Goal: Information Seeking & Learning: Check status

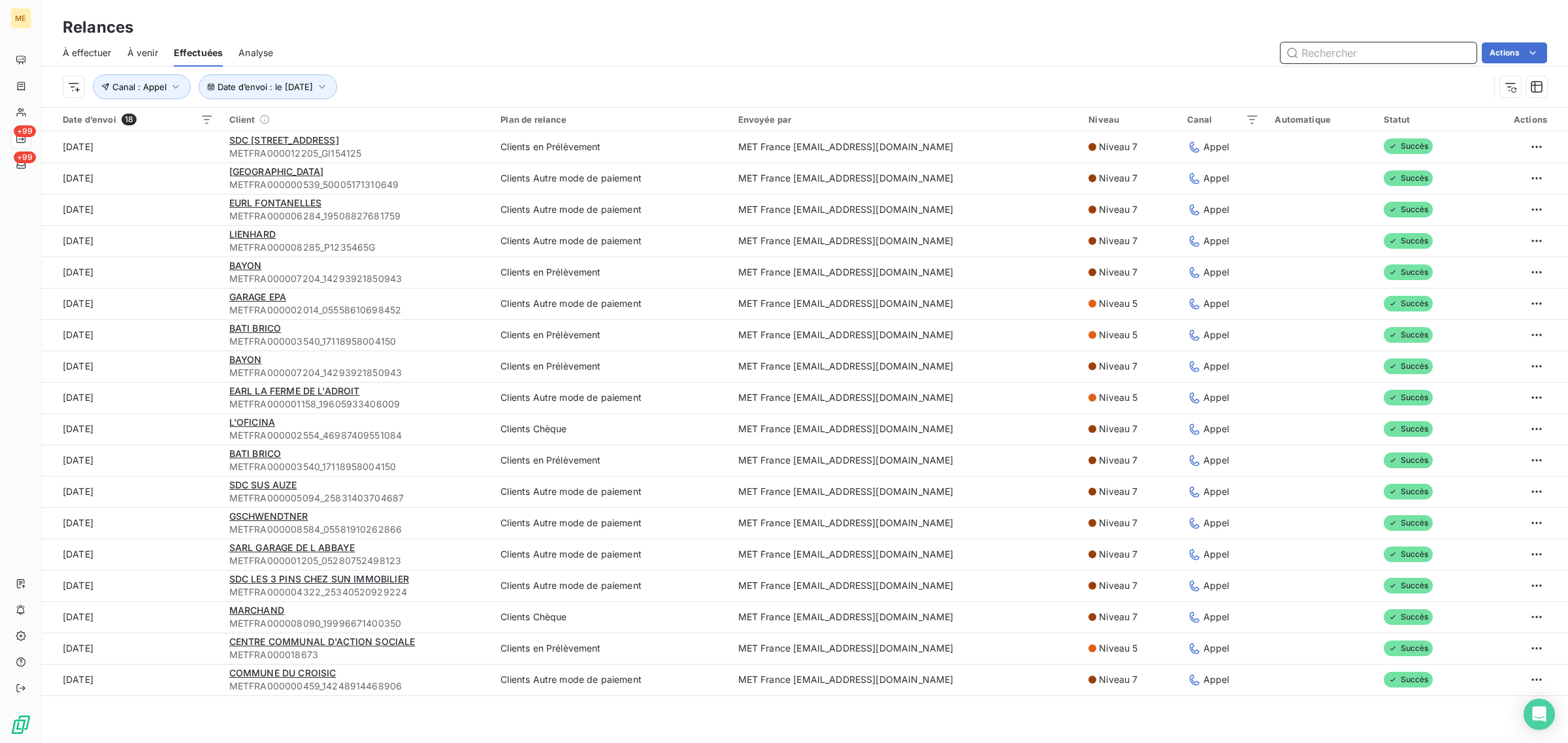
click at [1311, 59] on input "text" at bounding box center [1378, 53] width 196 height 21
paste input "METFRA000008307"
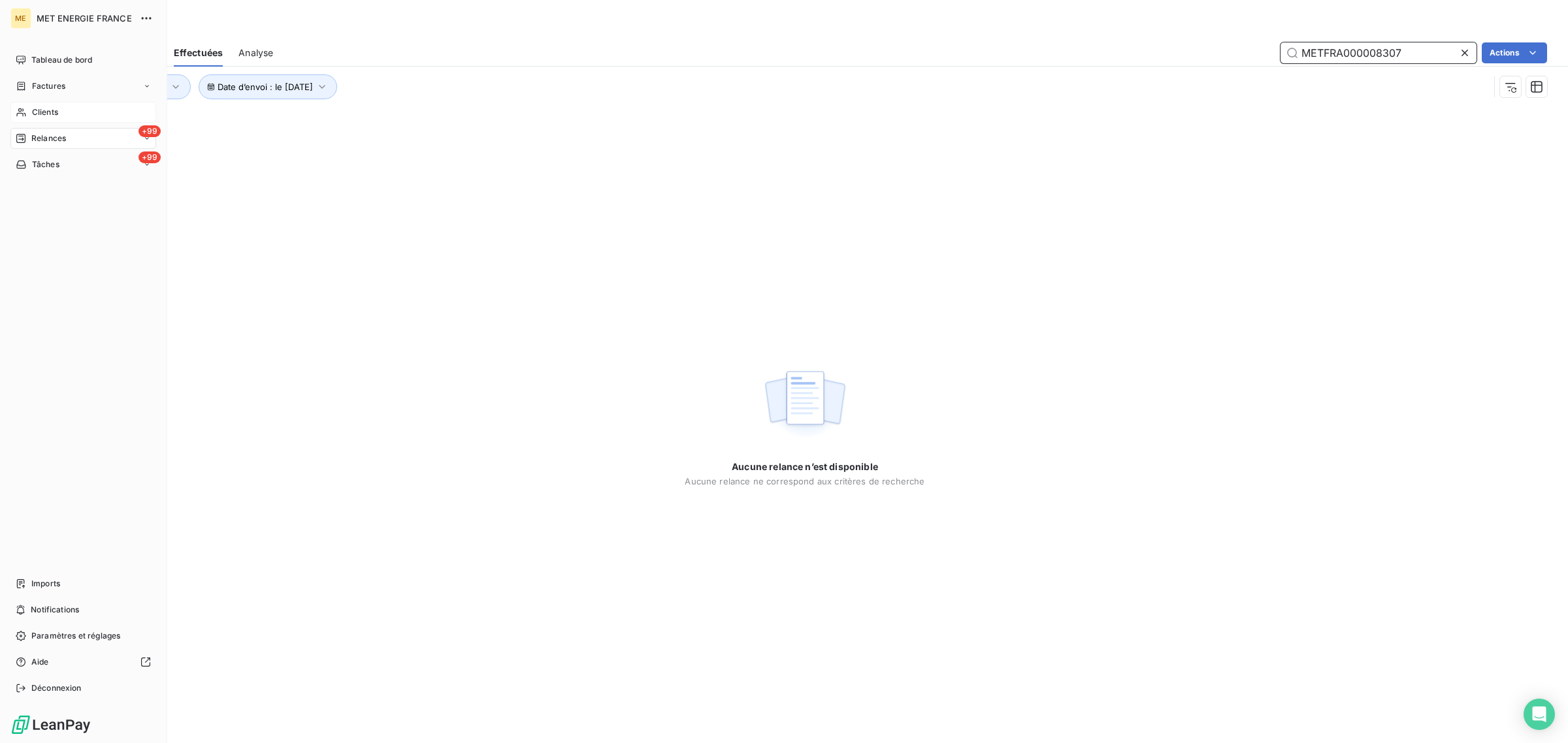
type input "METFRA000008307"
click at [26, 106] on div "Clients" at bounding box center [83, 112] width 146 height 21
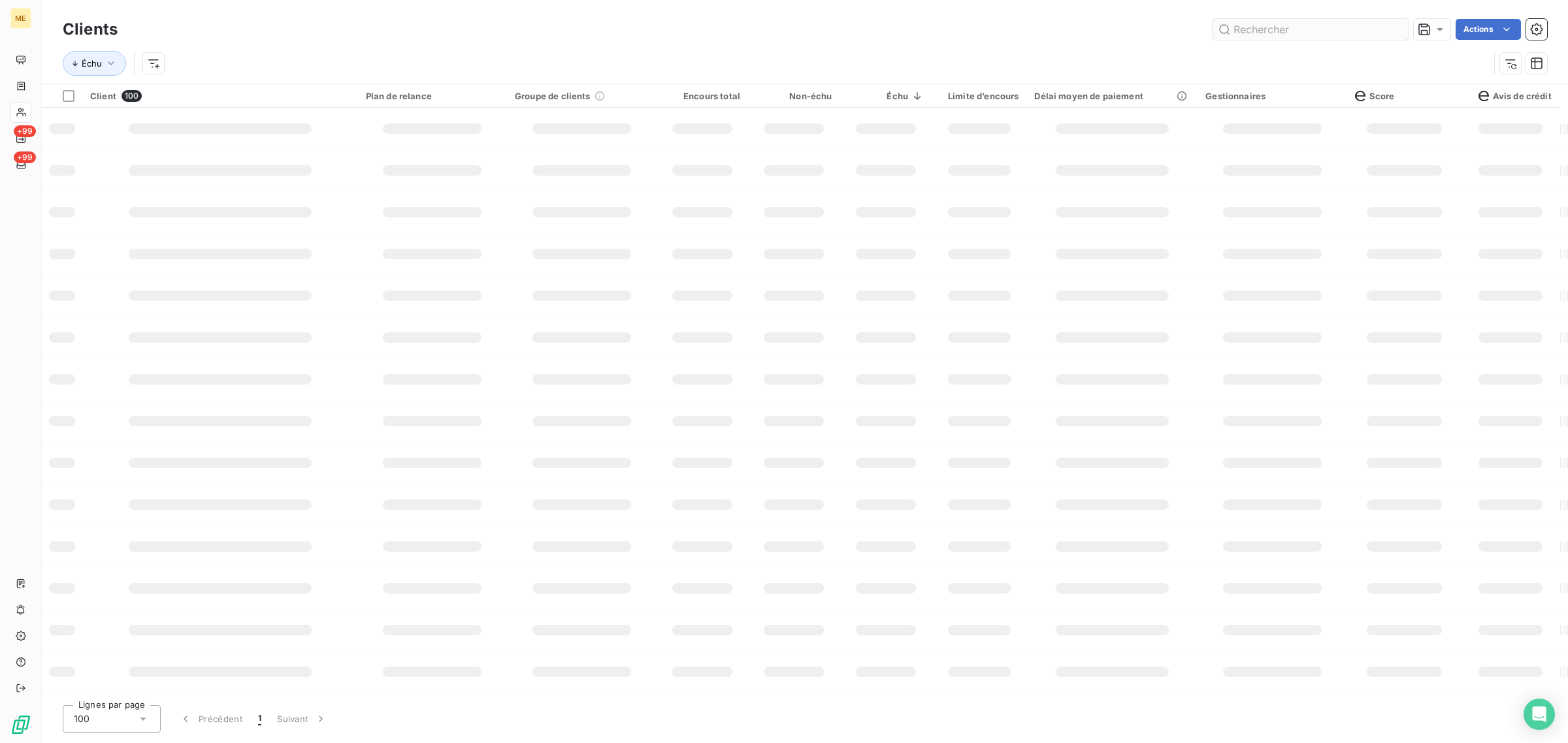
click at [1282, 22] on input "text" at bounding box center [1310, 29] width 196 height 21
click at [1344, 33] on input "METFRA000008307" at bounding box center [1310, 29] width 196 height 21
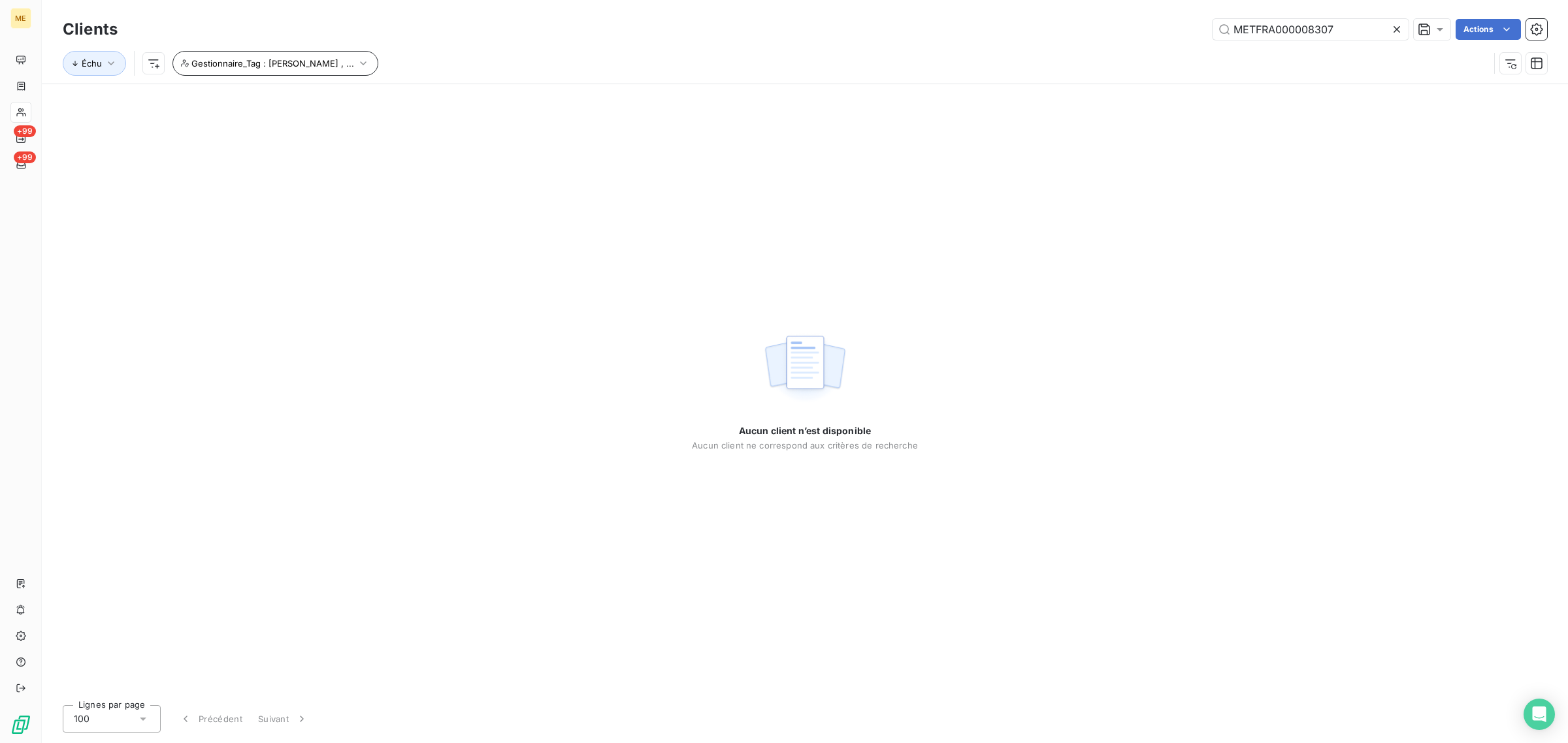
type input "METFRA000008307"
click at [256, 61] on span "Gestionnaire_Tag : [PERSON_NAME] , ..." at bounding box center [273, 63] width 163 height 10
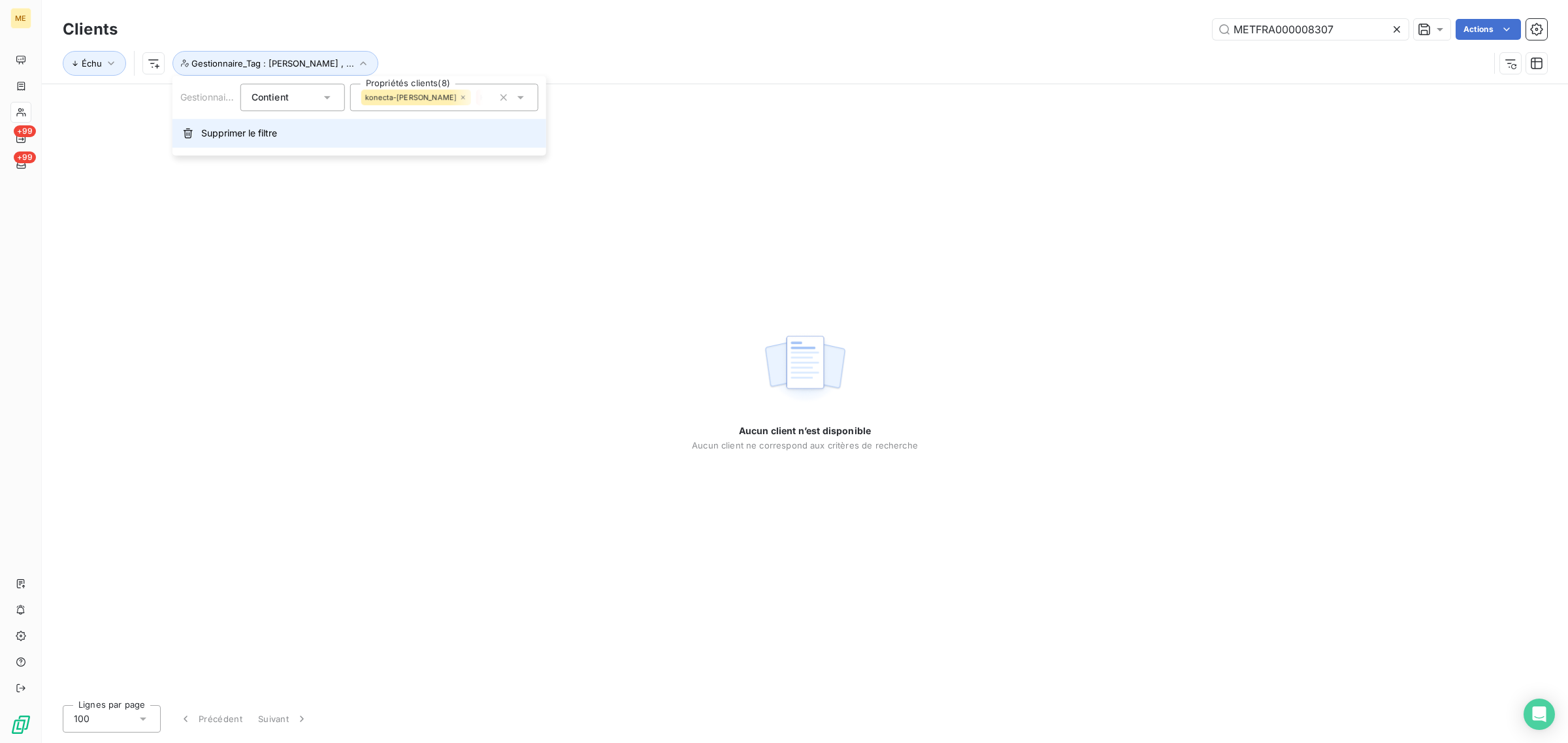
click at [240, 125] on button "Supprimer le filtre" at bounding box center [359, 133] width 374 height 29
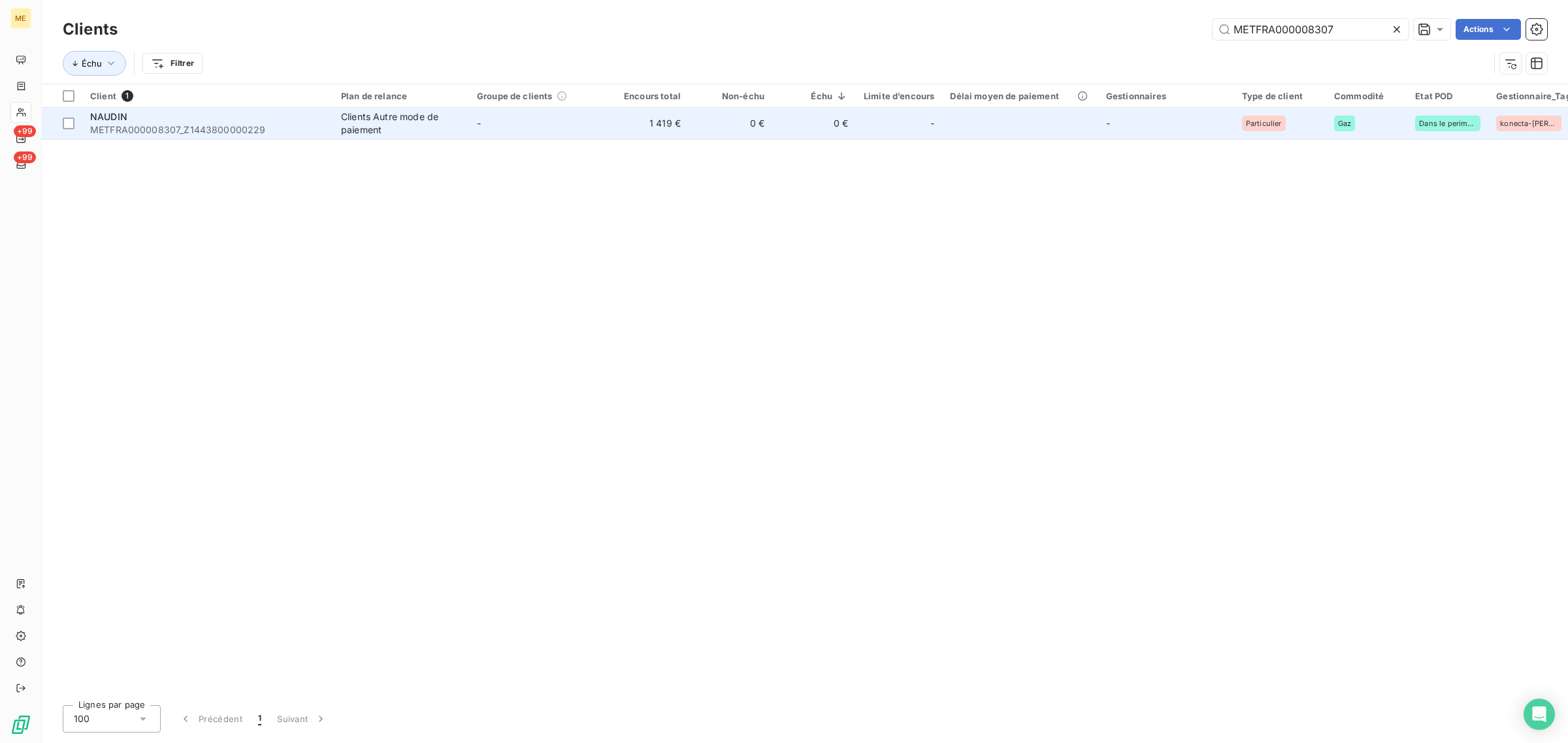
click at [537, 123] on td "-" at bounding box center [536, 123] width 136 height 31
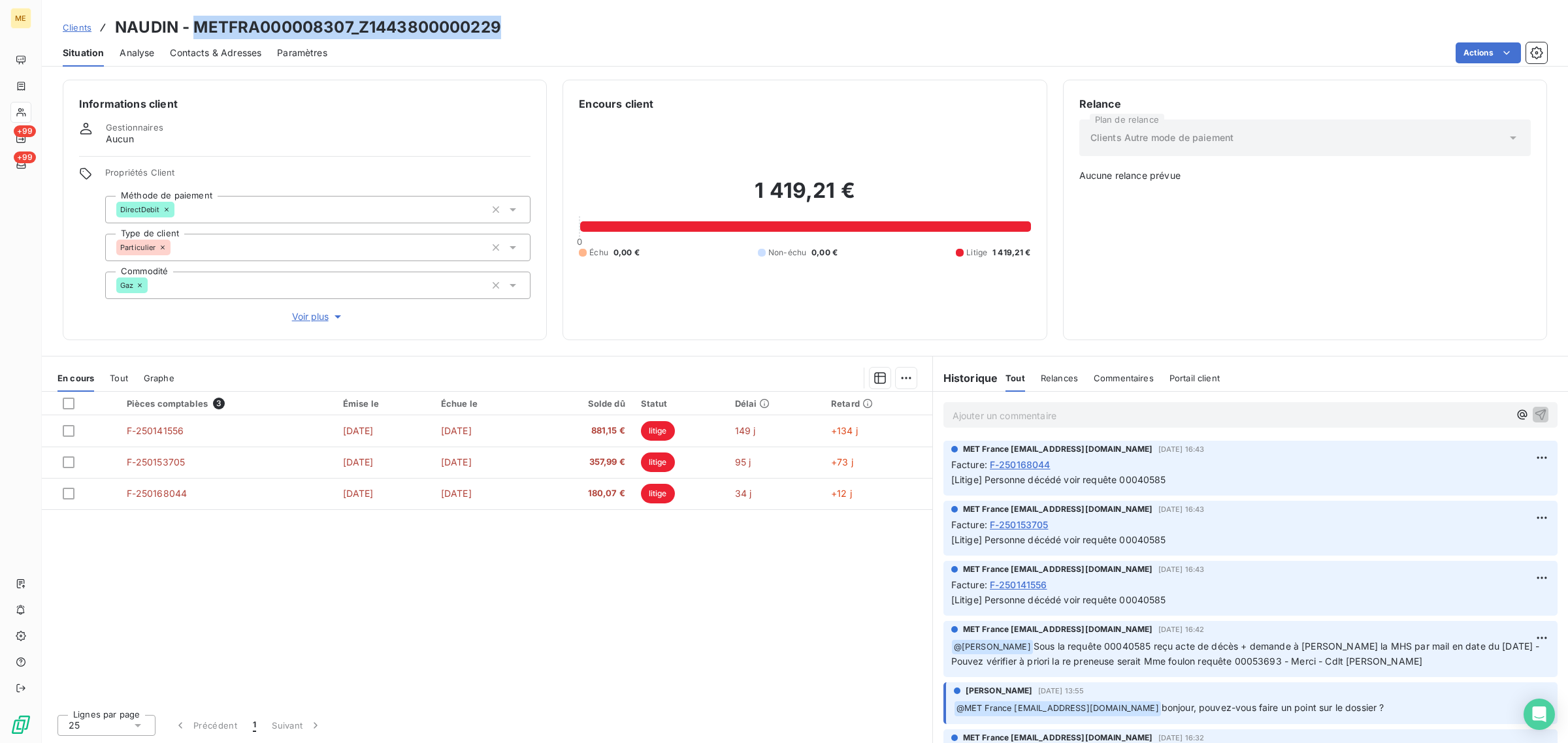
drag, startPoint x: 500, startPoint y: 24, endPoint x: 194, endPoint y: 28, distance: 306.0
click at [194, 28] on div "Clients NAUDIN - METFRA000008307_Z1443800000229" at bounding box center [805, 28] width 1526 height 24
copy h3 "METFRA000008307_Z1443800000229"
drag, startPoint x: 1174, startPoint y: 479, endPoint x: 1122, endPoint y: 481, distance: 52.0
click at [1122, 481] on p "[Litige] Personne décédé voir requête 00040585" at bounding box center [1250, 480] width 598 height 15
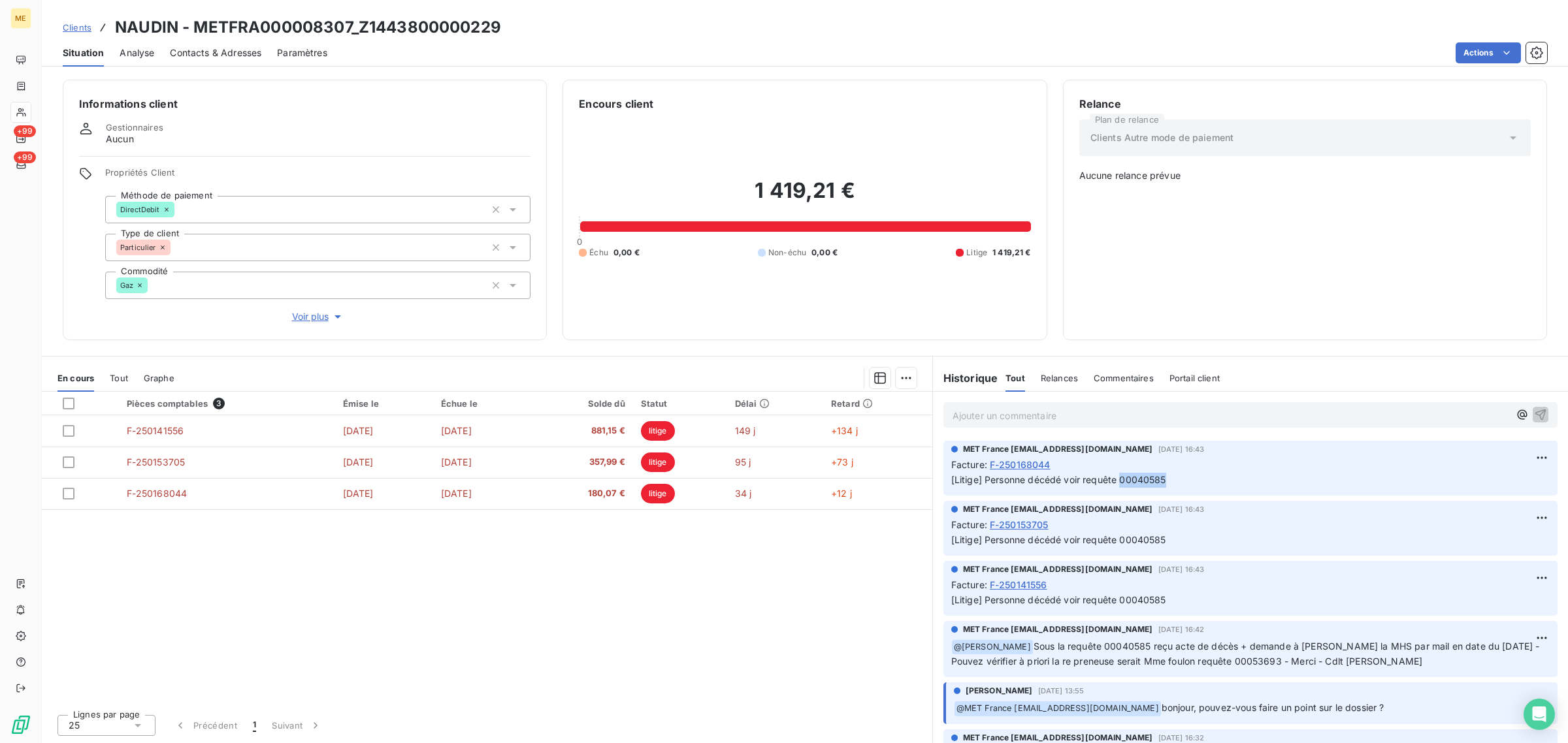
copy span "00040585"
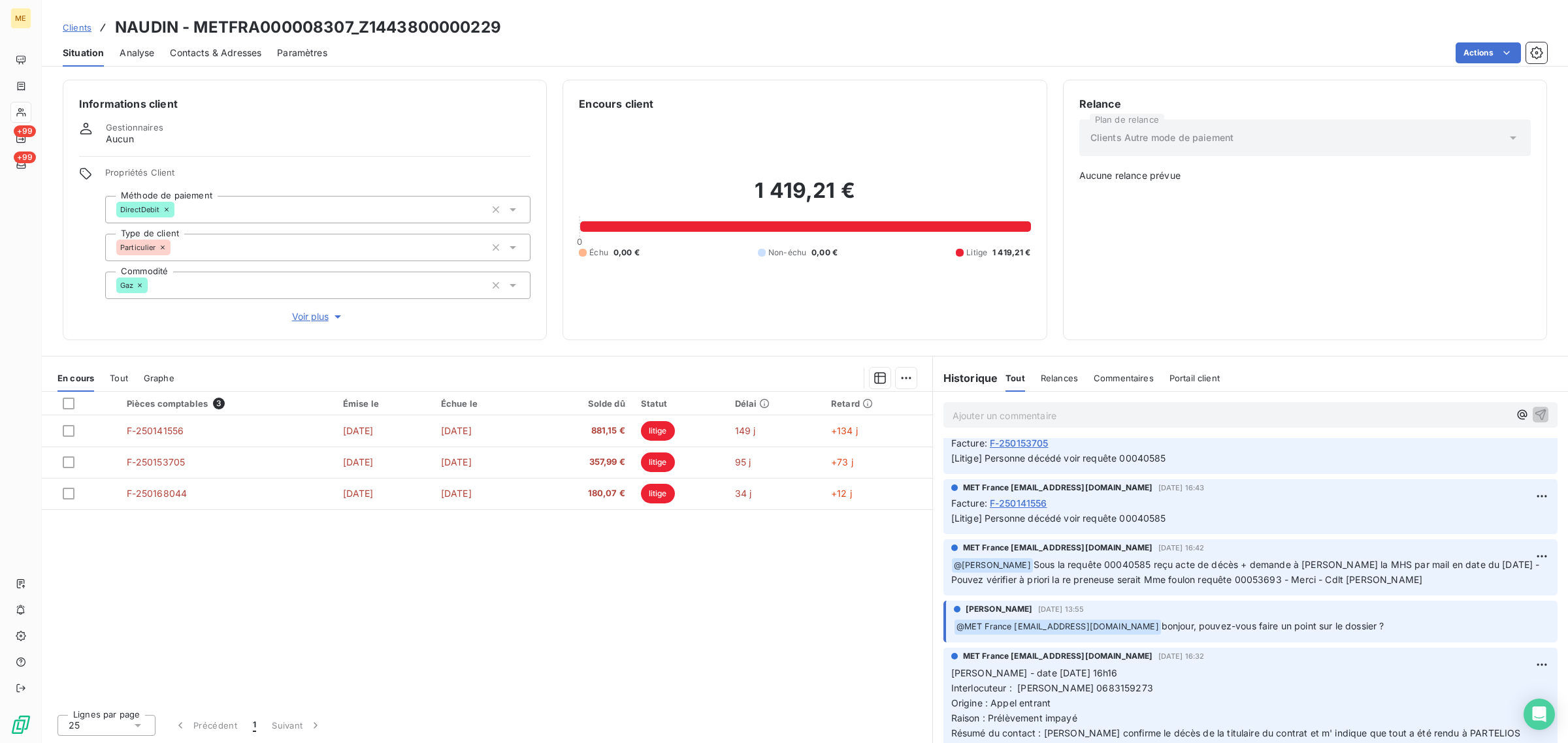
scroll to position [245, 0]
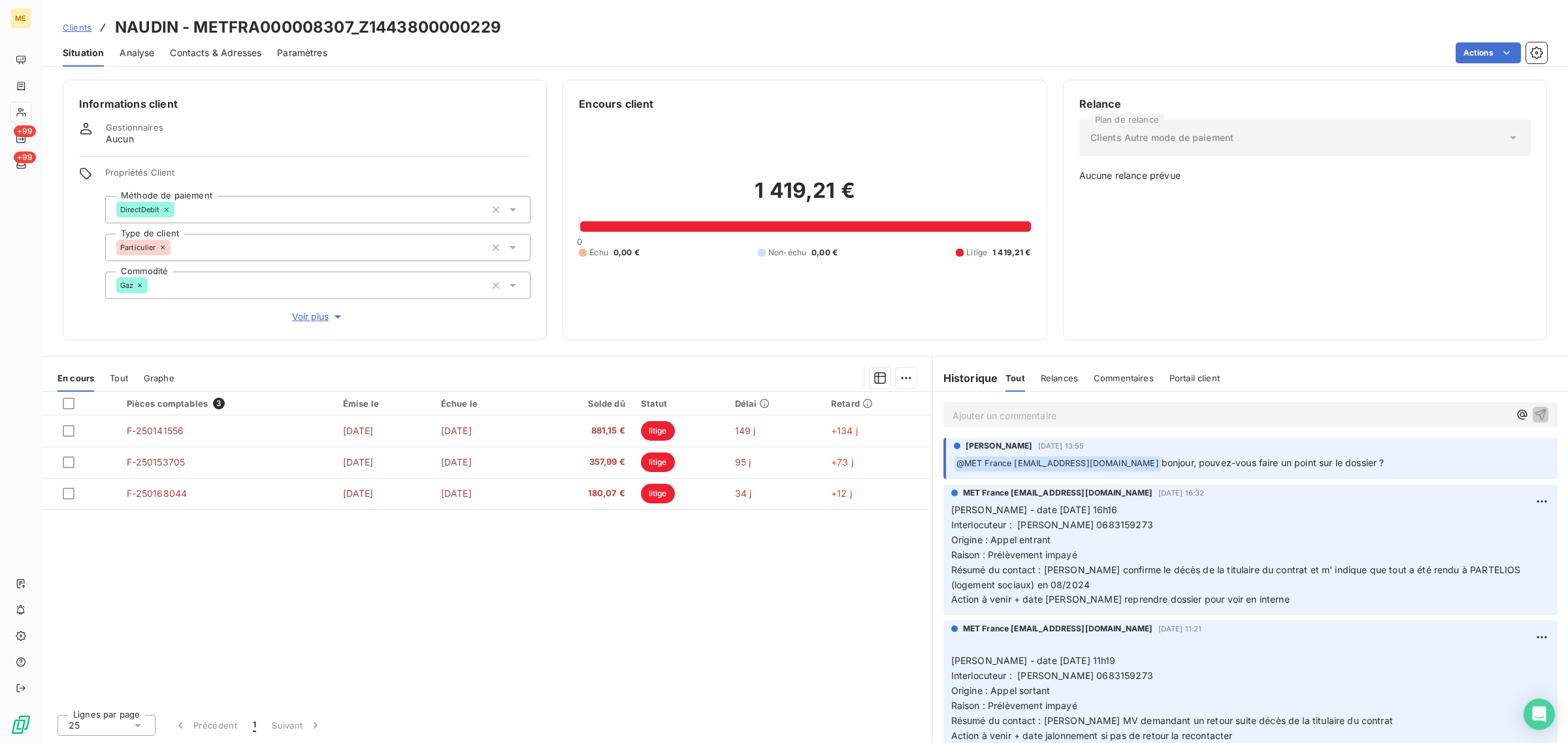
drag, startPoint x: 1018, startPoint y: 523, endPoint x: 1229, endPoint y: 526, distance: 211.0
click at [1229, 526] on p "[PERSON_NAME] - date [DATE] 16h16 Interlocuteur : [PERSON_NAME] [PHONE_NUMBER] …" at bounding box center [1250, 555] width 598 height 104
drag, startPoint x: 1186, startPoint y: 524, endPoint x: 1126, endPoint y: 523, distance: 60.0
click at [1126, 523] on p "[PERSON_NAME] - date [DATE] 16h16 Interlocuteur : [PERSON_NAME] [PHONE_NUMBER] …" at bounding box center [1250, 555] width 598 height 104
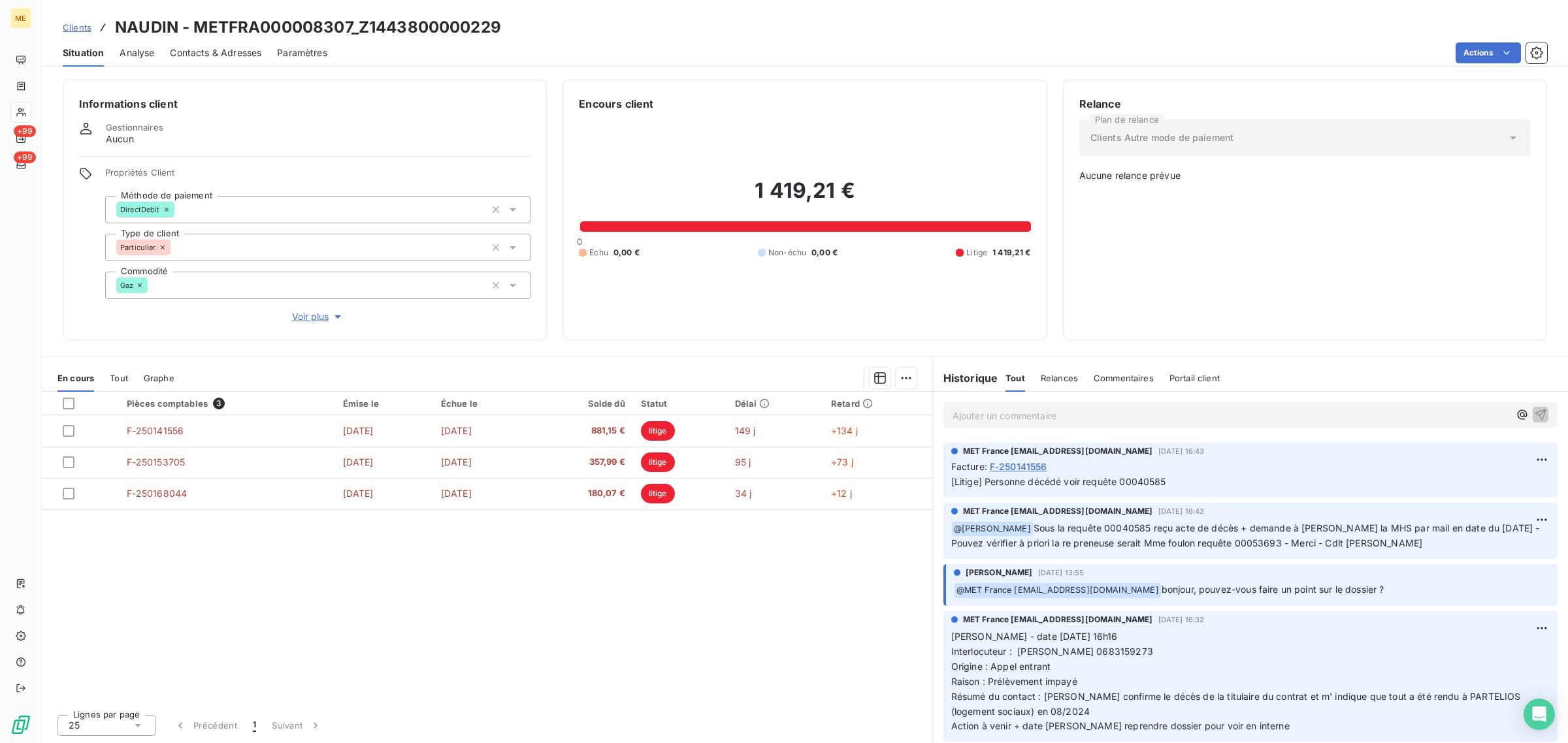
scroll to position [0, 0]
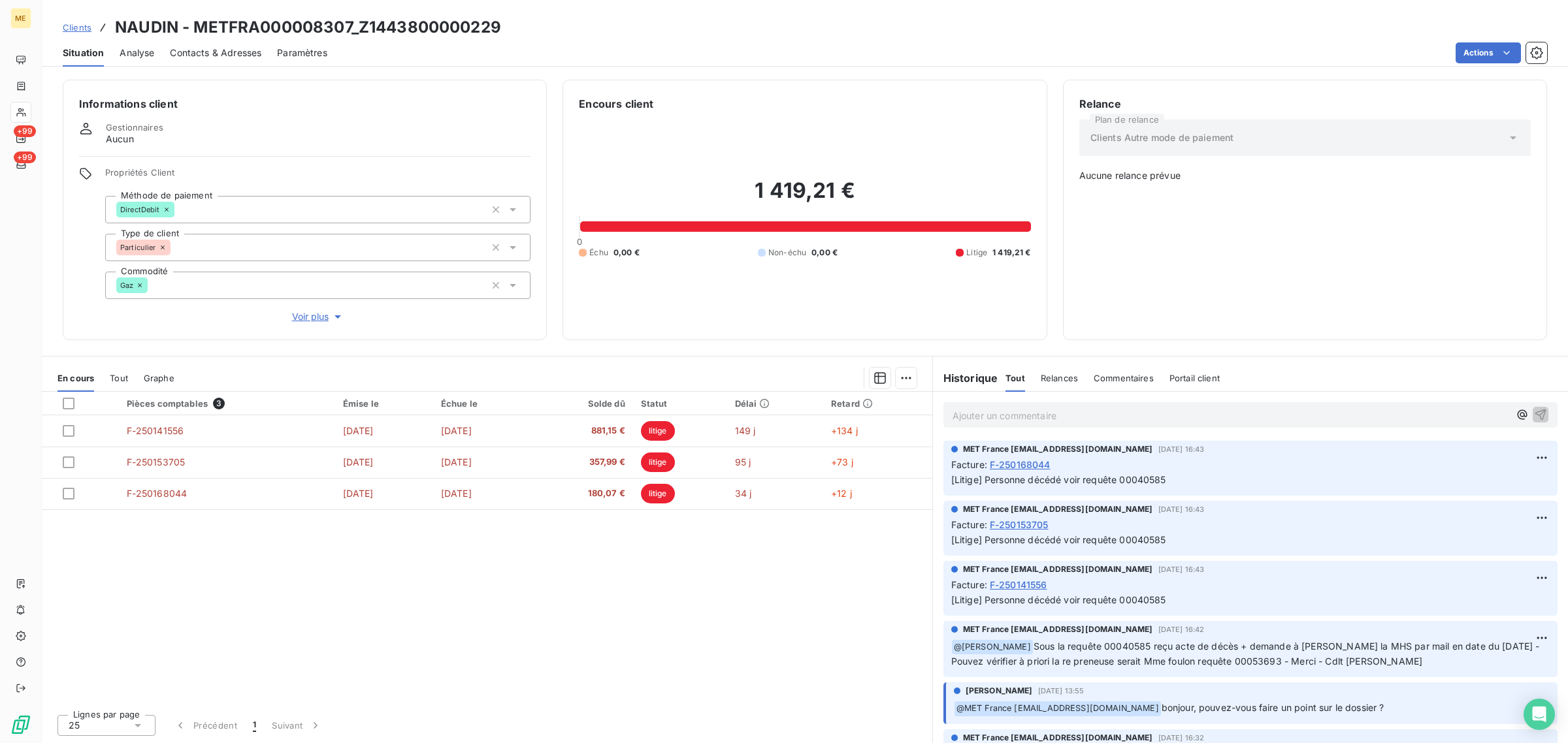
click at [531, 585] on div "Pièces comptables 3 Émise le Échue le Solde dû Statut Délai Retard F-250141556 …" at bounding box center [487, 548] width 890 height 312
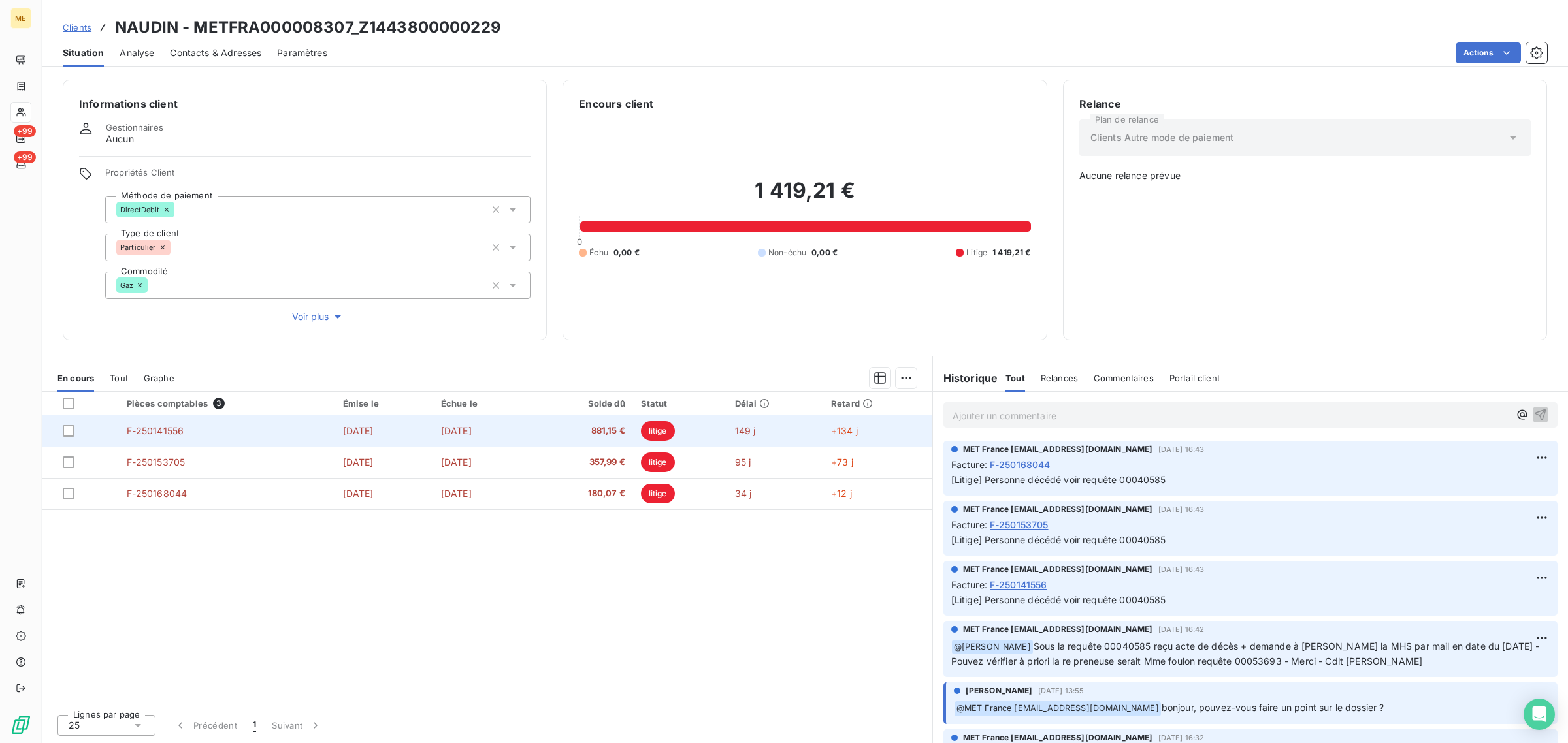
drag, startPoint x: 443, startPoint y: 429, endPoint x: 538, endPoint y: 428, distance: 95.0
click at [532, 428] on td "[DATE]" at bounding box center [483, 431] width 100 height 31
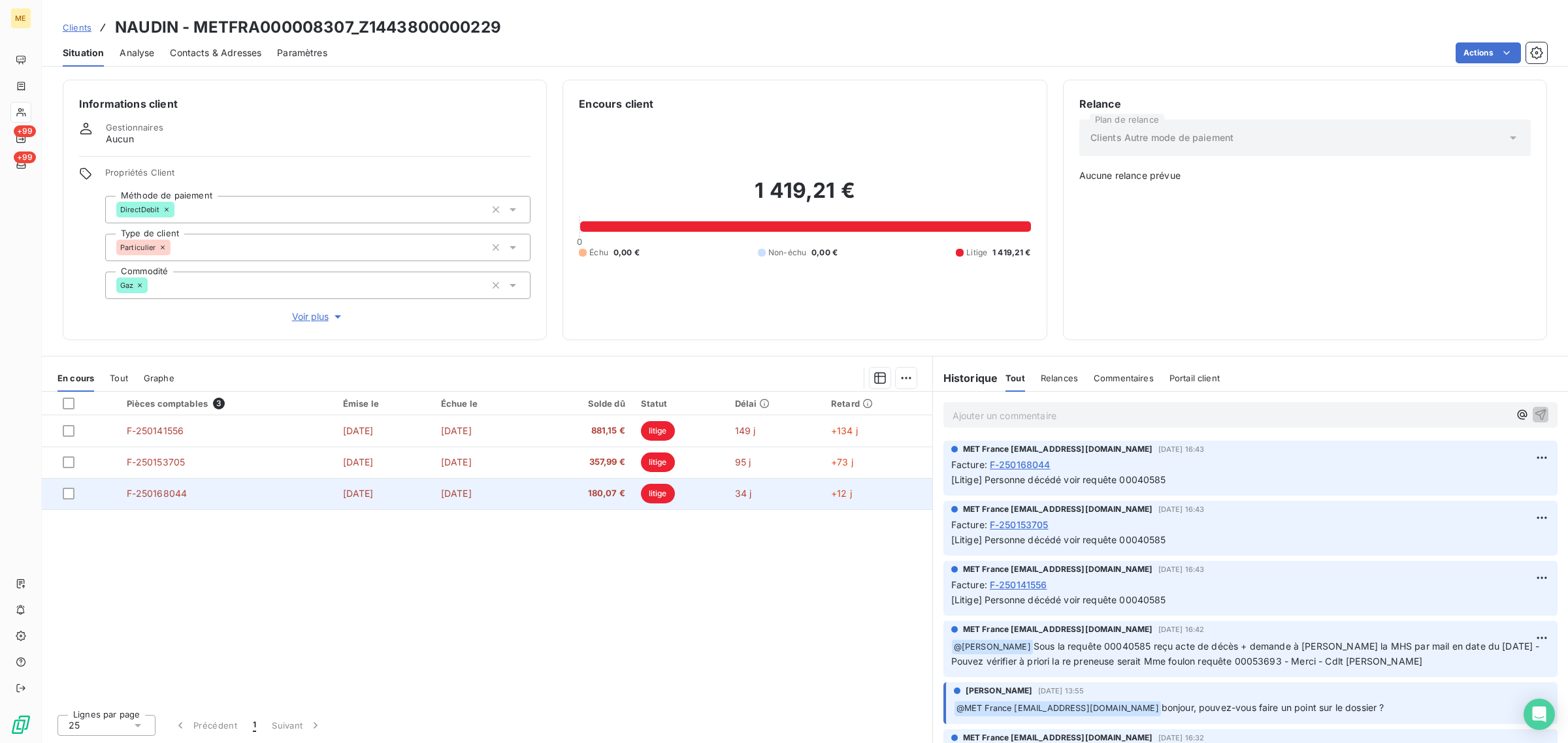
click at [532, 494] on td "[DATE]" at bounding box center [483, 494] width 100 height 31
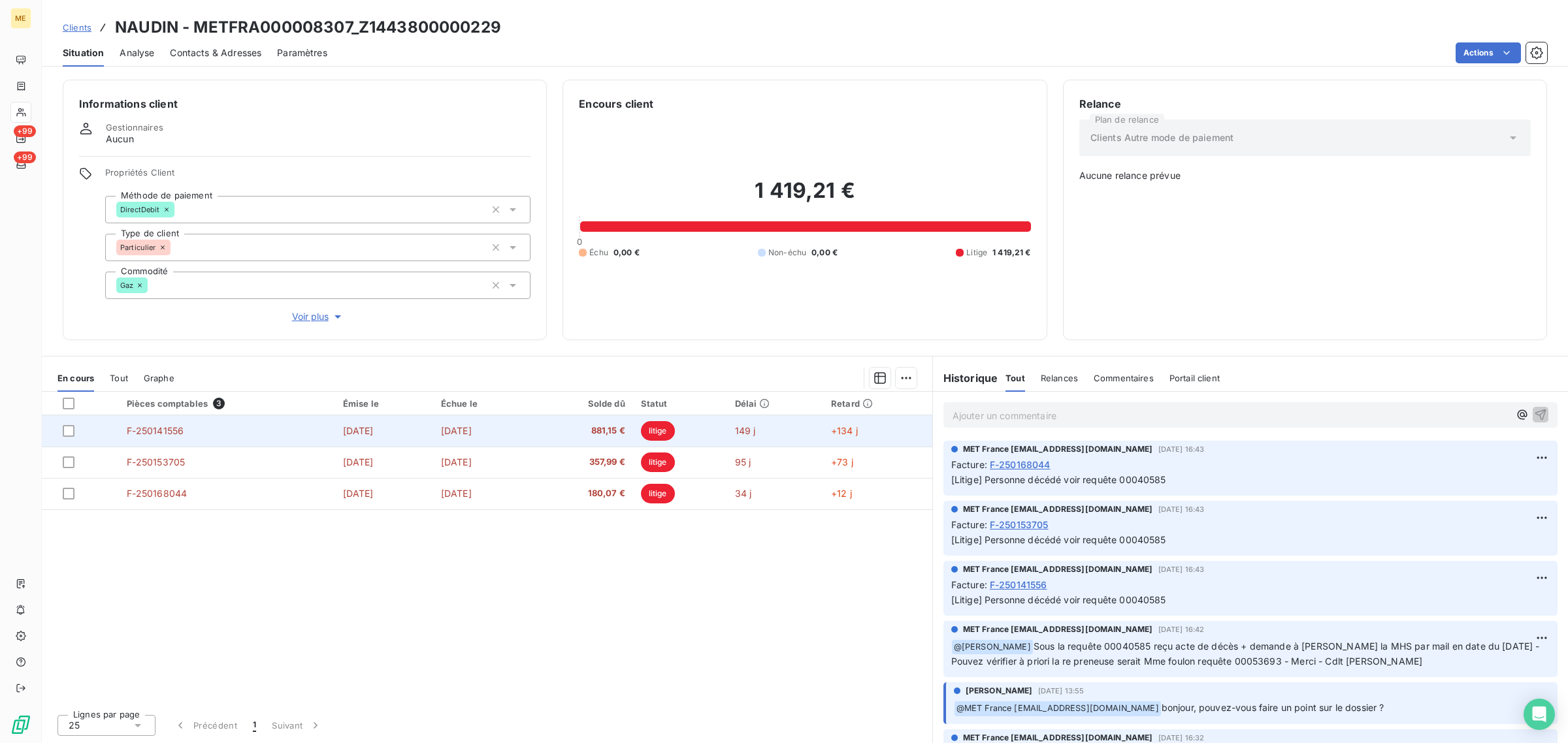
click at [532, 432] on td "[DATE]" at bounding box center [483, 431] width 100 height 31
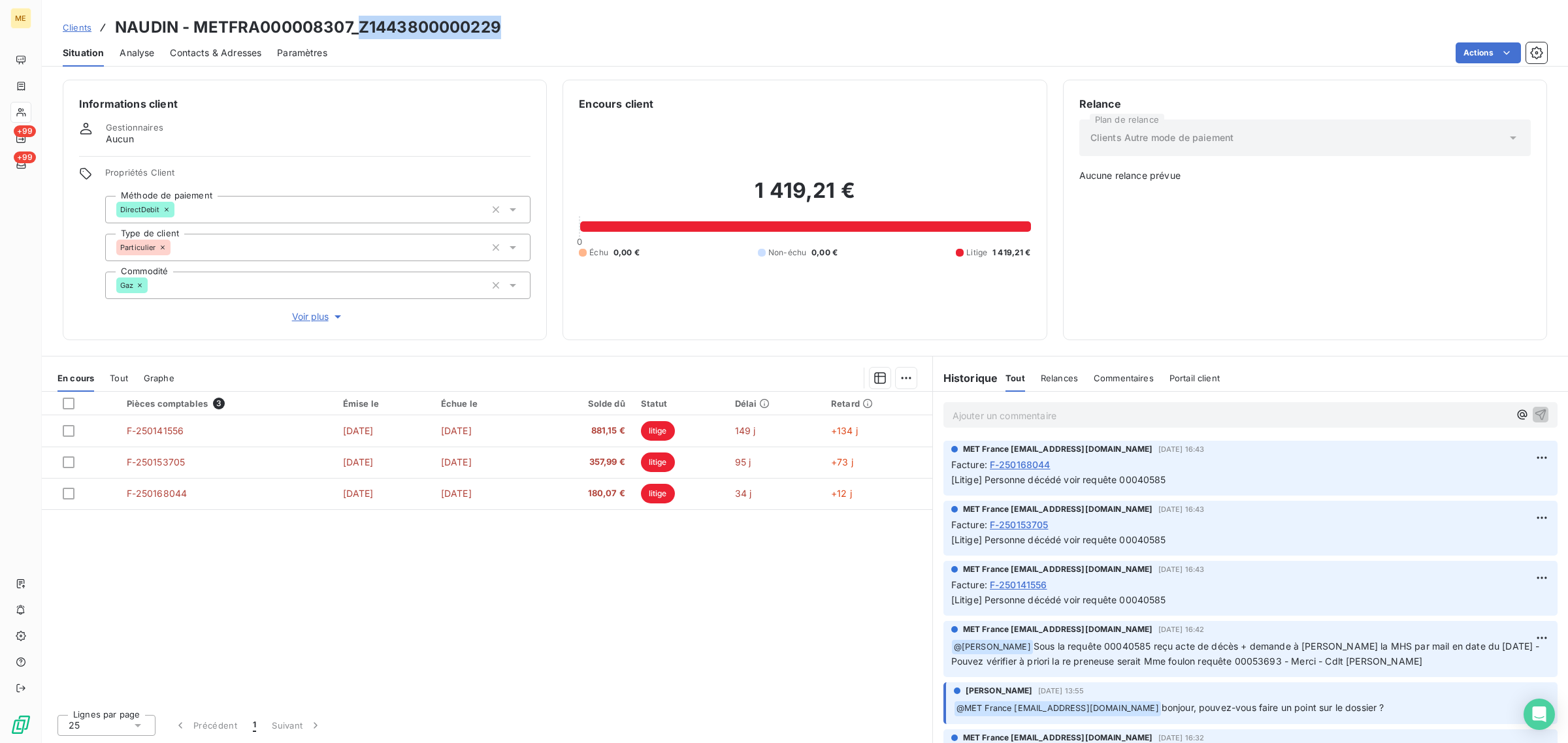
drag, startPoint x: 464, startPoint y: 26, endPoint x: 359, endPoint y: 26, distance: 105.0
click at [359, 26] on div "Clients NAUDIN - METFRA000008307_Z1443800000229" at bounding box center [805, 28] width 1526 height 24
copy h3 "Z1443800000229"
click at [119, 380] on span "Tout" at bounding box center [119, 378] width 18 height 10
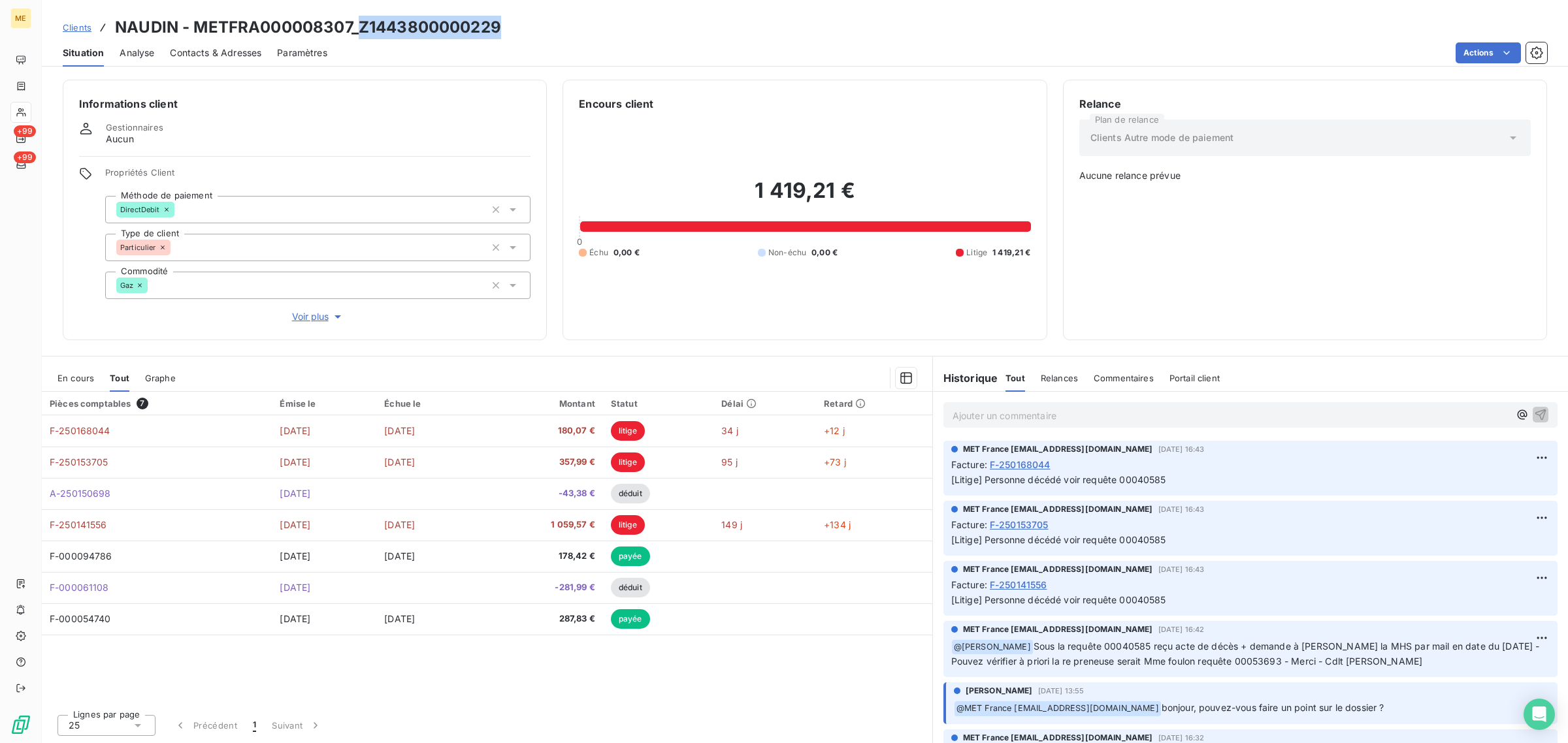
click at [82, 373] on span "En cours" at bounding box center [76, 378] width 37 height 10
